Goal: Task Accomplishment & Management: Manage account settings

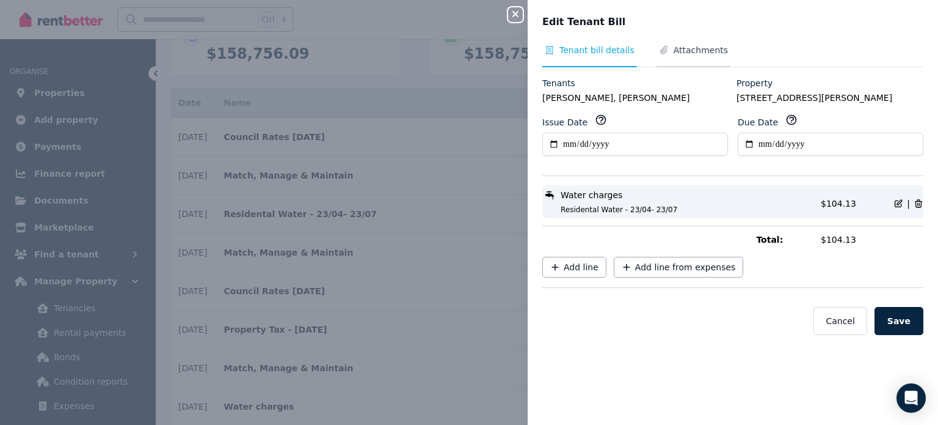
click at [697, 50] on span "Attachments" at bounding box center [701, 50] width 54 height 12
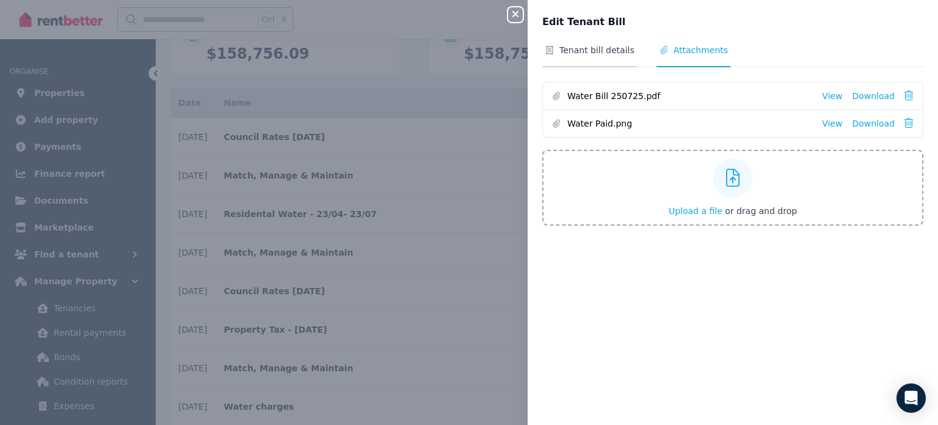
click at [589, 59] on span "Tenant bill details" at bounding box center [590, 55] width 95 height 23
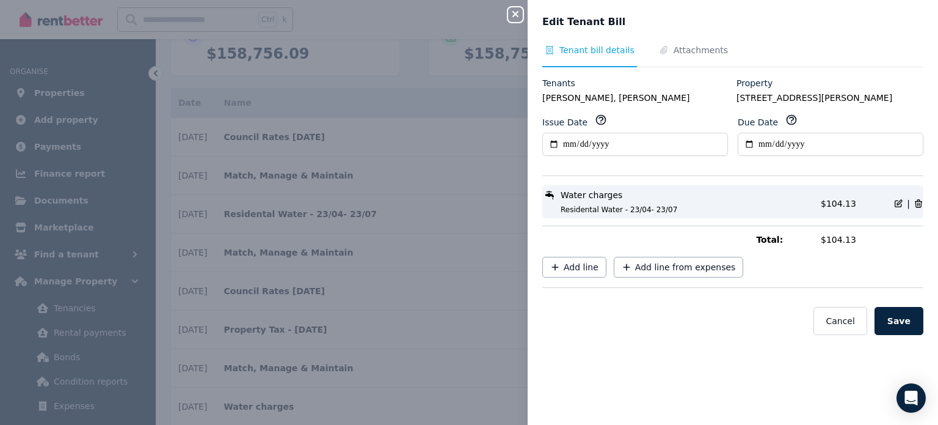
click at [415, 218] on div "**********" at bounding box center [469, 212] width 938 height 425
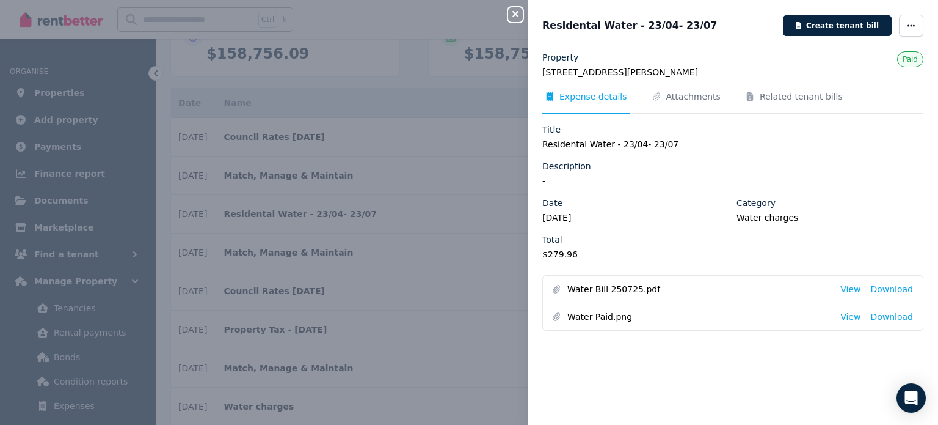
click at [419, 215] on div "Close panel Residental Water - 23/04- 23/07 Create tenant bill Property [STREET…" at bounding box center [469, 212] width 938 height 425
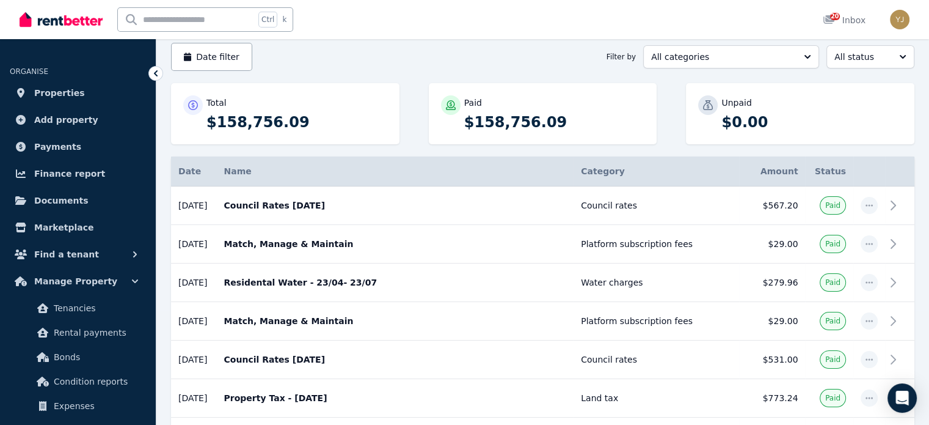
scroll to position [122, 0]
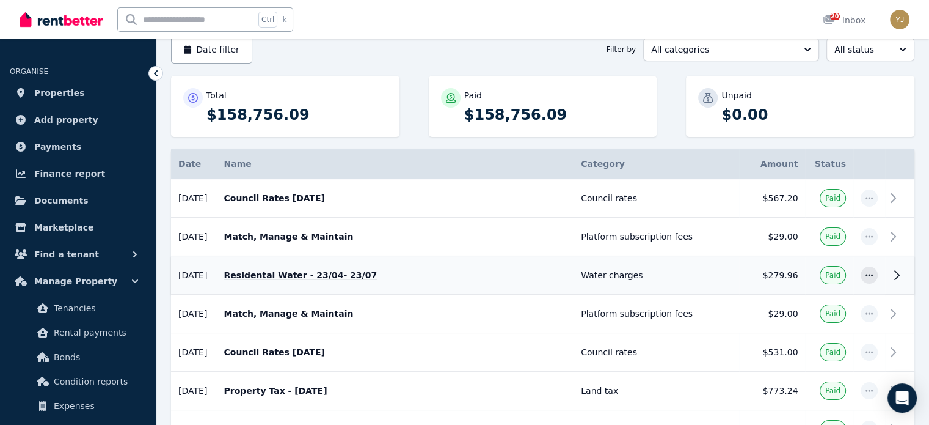
click at [340, 278] on p "Residental Water - 23/04- 23/07" at bounding box center [395, 275] width 343 height 12
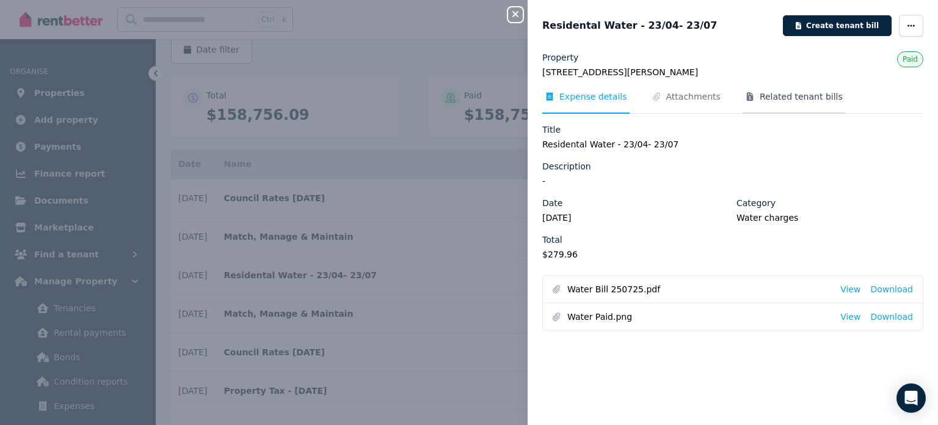
click at [760, 101] on span "Related tenant bills" at bounding box center [801, 96] width 83 height 12
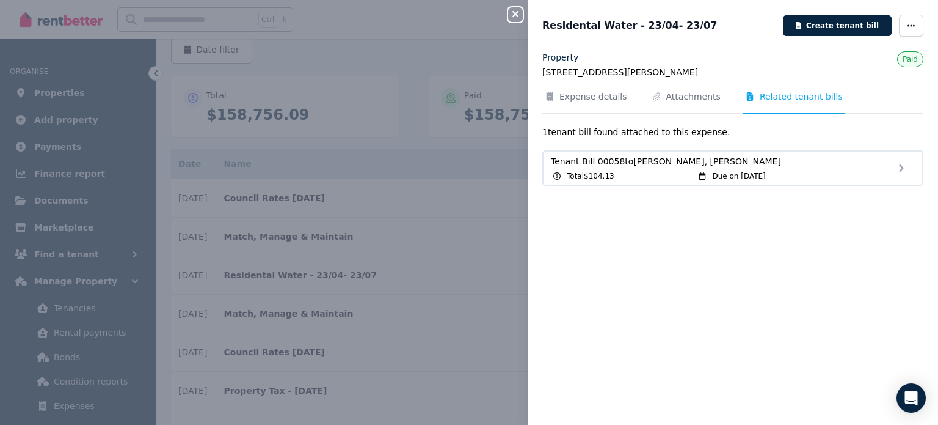
click at [657, 176] on div "Total $104.13" at bounding box center [623, 176] width 145 height 10
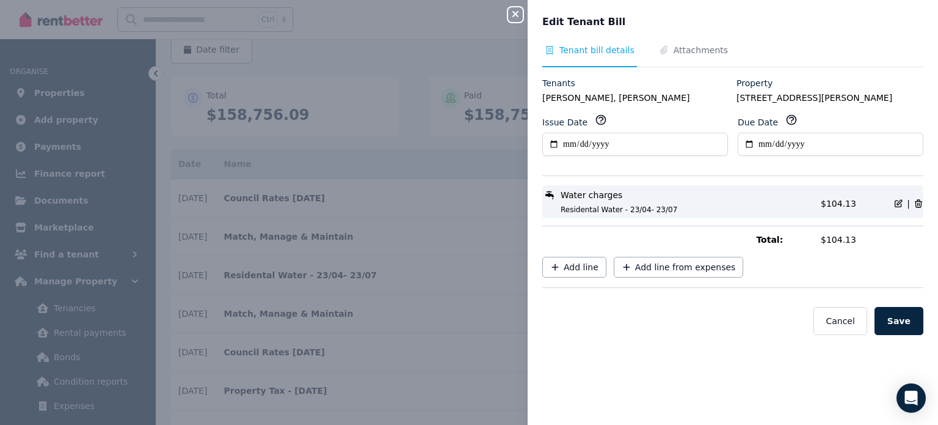
click at [769, 202] on div "Water charges Residental Water - 23/04- 23/07" at bounding box center [678, 202] width 271 height 26
click at [596, 197] on span "Water charges" at bounding box center [592, 195] width 62 height 12
click at [683, 60] on span "Attachments" at bounding box center [694, 55] width 74 height 23
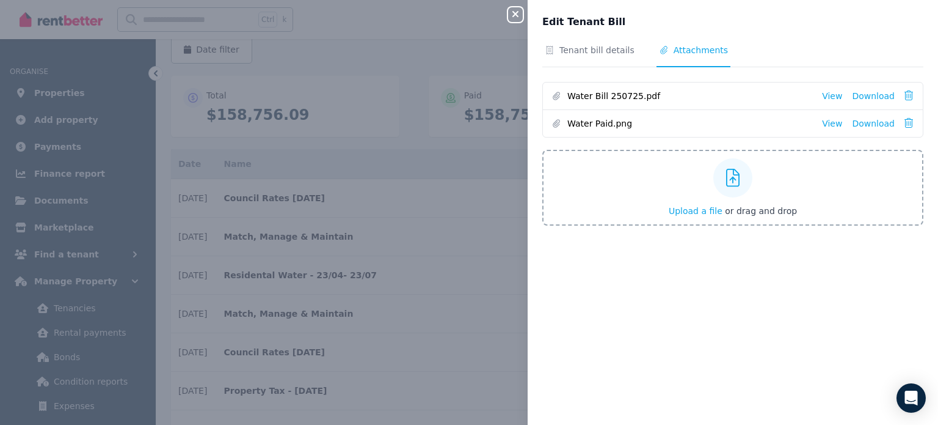
click at [521, 12] on icon "button" at bounding box center [515, 14] width 15 height 10
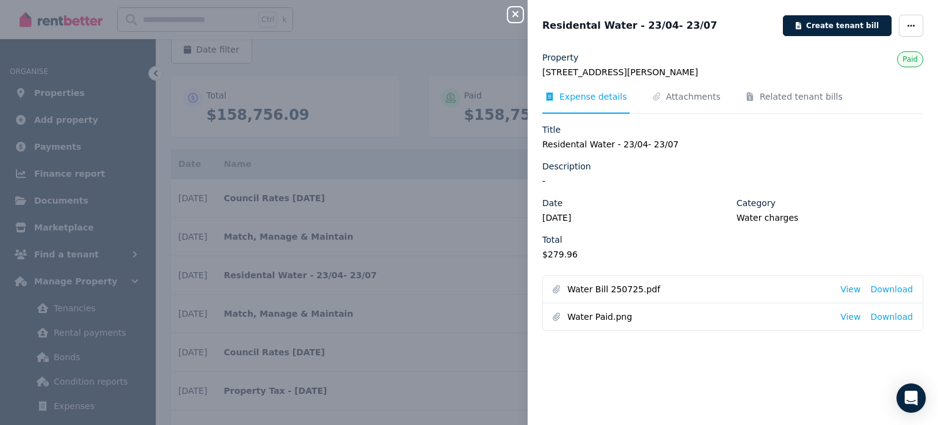
click at [205, 149] on div "Close panel Residental Water - 23/04- 23/07 Create tenant bill Property [STREET…" at bounding box center [469, 212] width 938 height 425
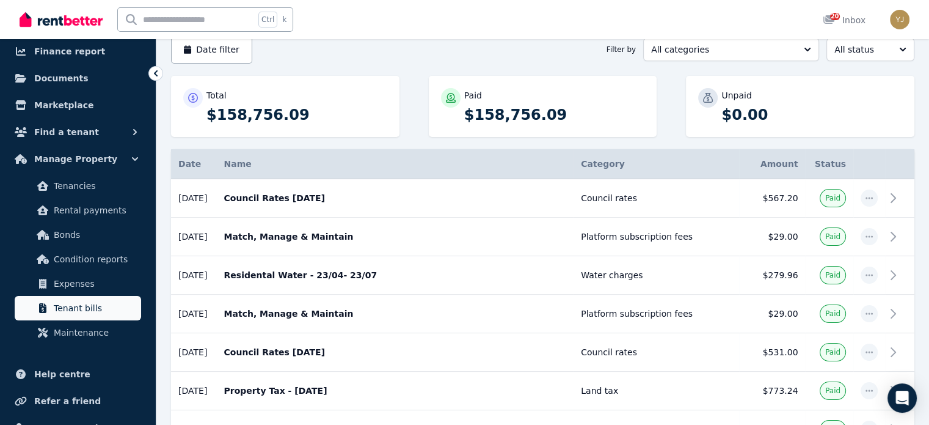
click at [94, 304] on span "Tenant bills" at bounding box center [95, 308] width 82 height 15
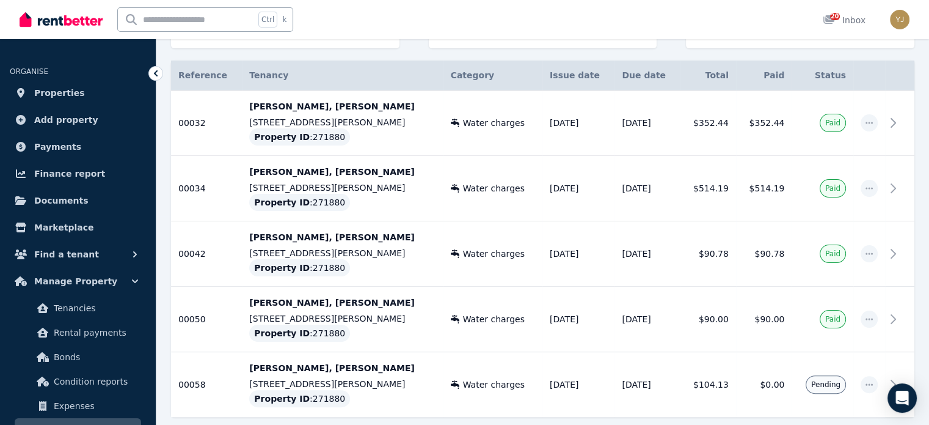
scroll to position [265, 0]
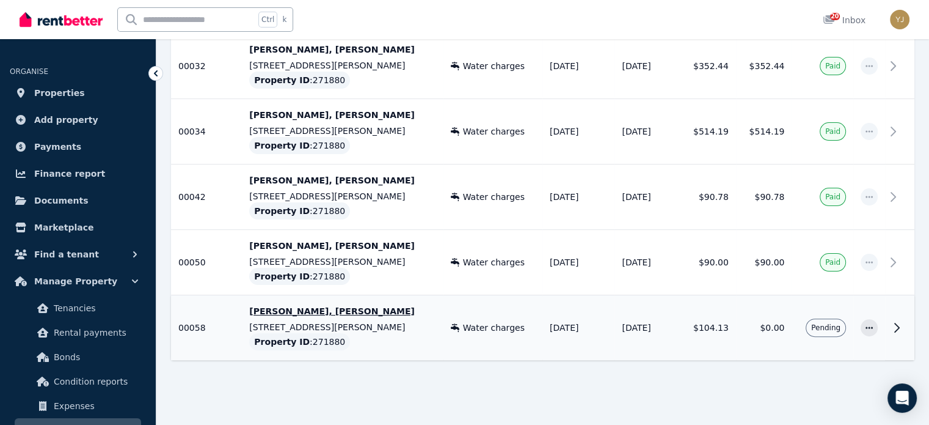
click at [337, 321] on p "[STREET_ADDRESS][PERSON_NAME]" at bounding box center [342, 327] width 186 height 12
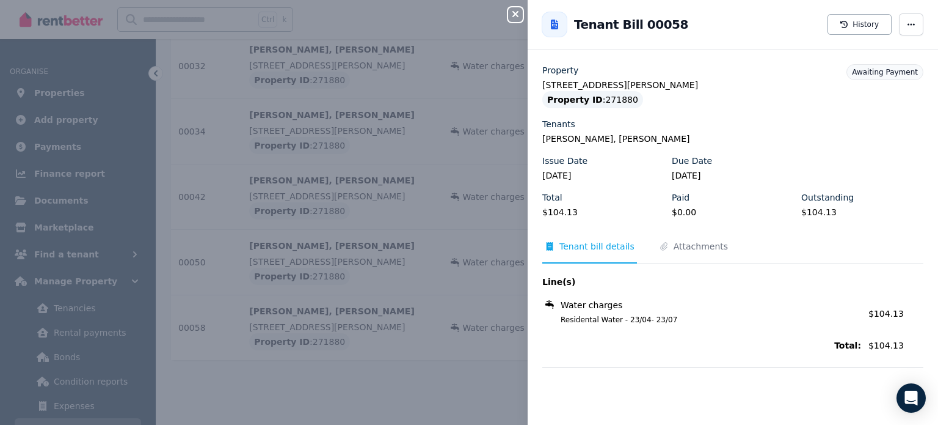
click at [905, 37] on div "Tenant Bill 00058 History" at bounding box center [733, 24] width 411 height 39
click at [904, 34] on span "button" at bounding box center [911, 24] width 24 height 22
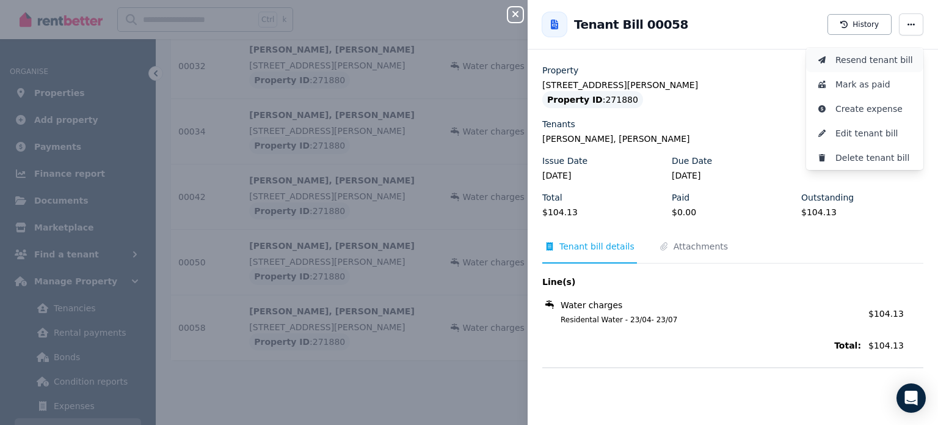
click at [873, 70] on button "Resend tenant bill" at bounding box center [864, 60] width 117 height 24
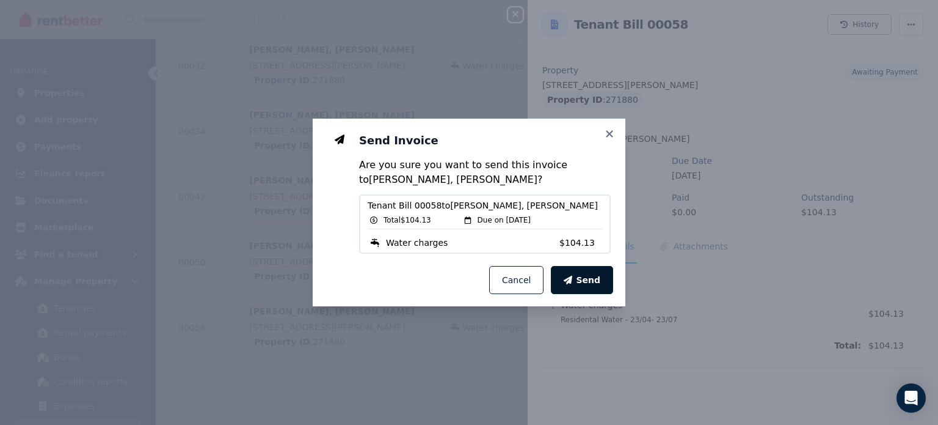
click at [571, 283] on icon "button" at bounding box center [568, 280] width 9 height 9
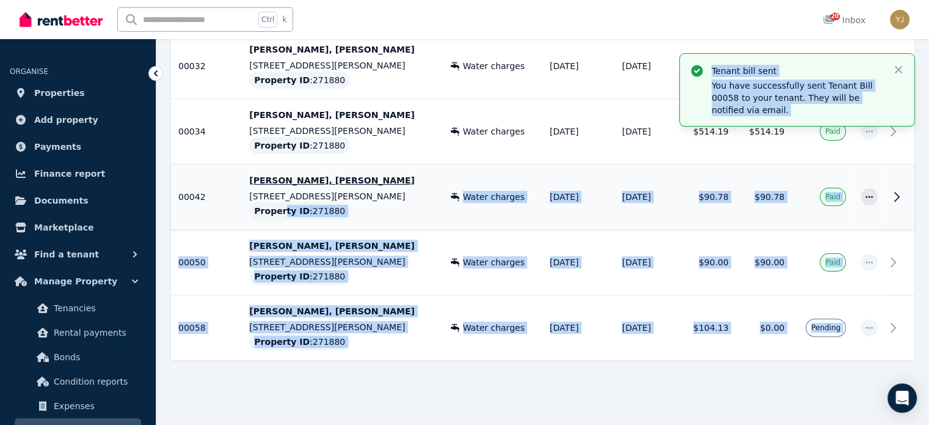
drag, startPoint x: 289, startPoint y: 188, endPoint x: 276, endPoint y: 213, distance: 28.1
